Goal: Check status: Check status

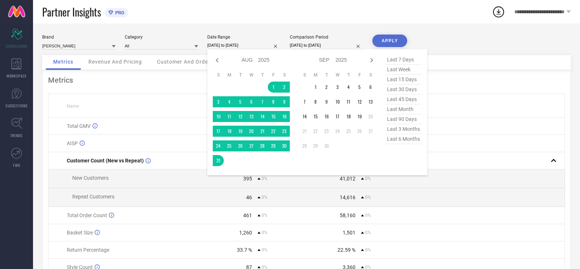
select select "7"
select select "2025"
select select "8"
select select "2025"
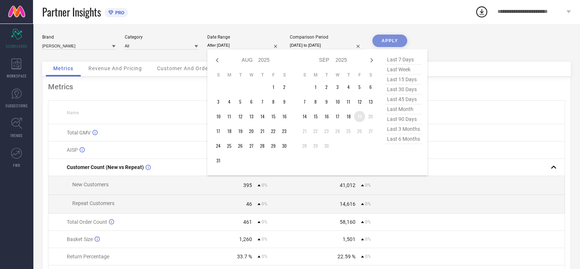
click at [359, 116] on td "19" at bounding box center [359, 116] width 11 height 11
type input "[DATE] to [DATE]"
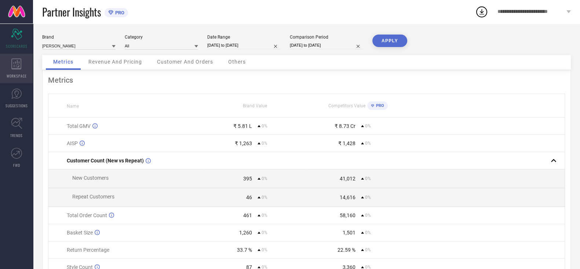
click at [10, 66] on div "WORKSPACE" at bounding box center [16, 68] width 33 height 29
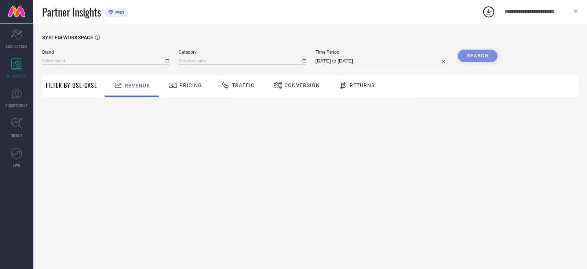
type input "[PERSON_NAME]"
type input "All"
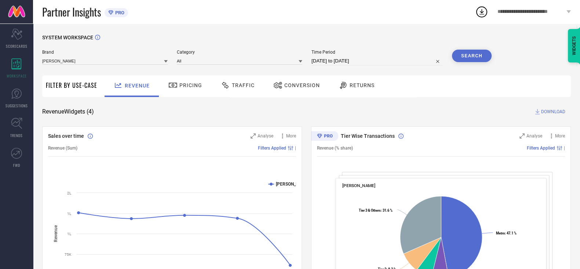
click at [227, 87] on icon at bounding box center [225, 85] width 7 height 7
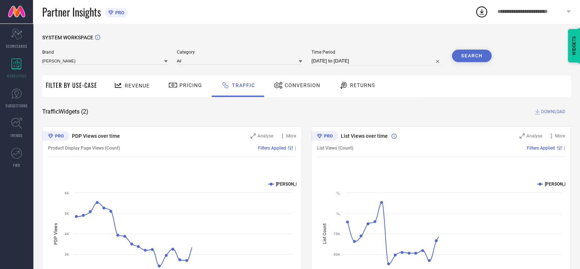
scroll to position [52, 0]
